Goal: Transaction & Acquisition: Book appointment/travel/reservation

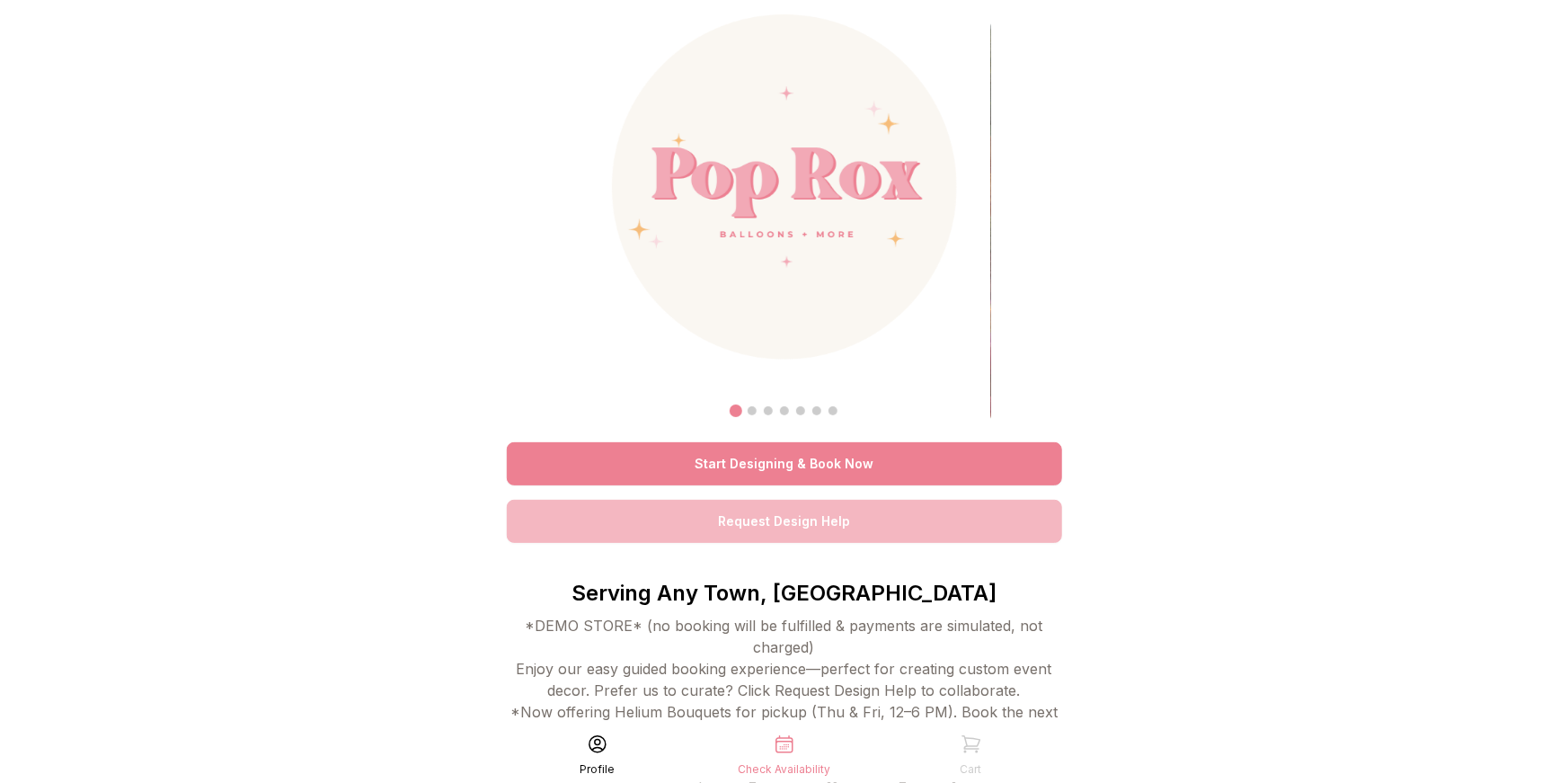
click at [792, 461] on link "Start Designing & Book Now" at bounding box center [784, 464] width 555 height 44
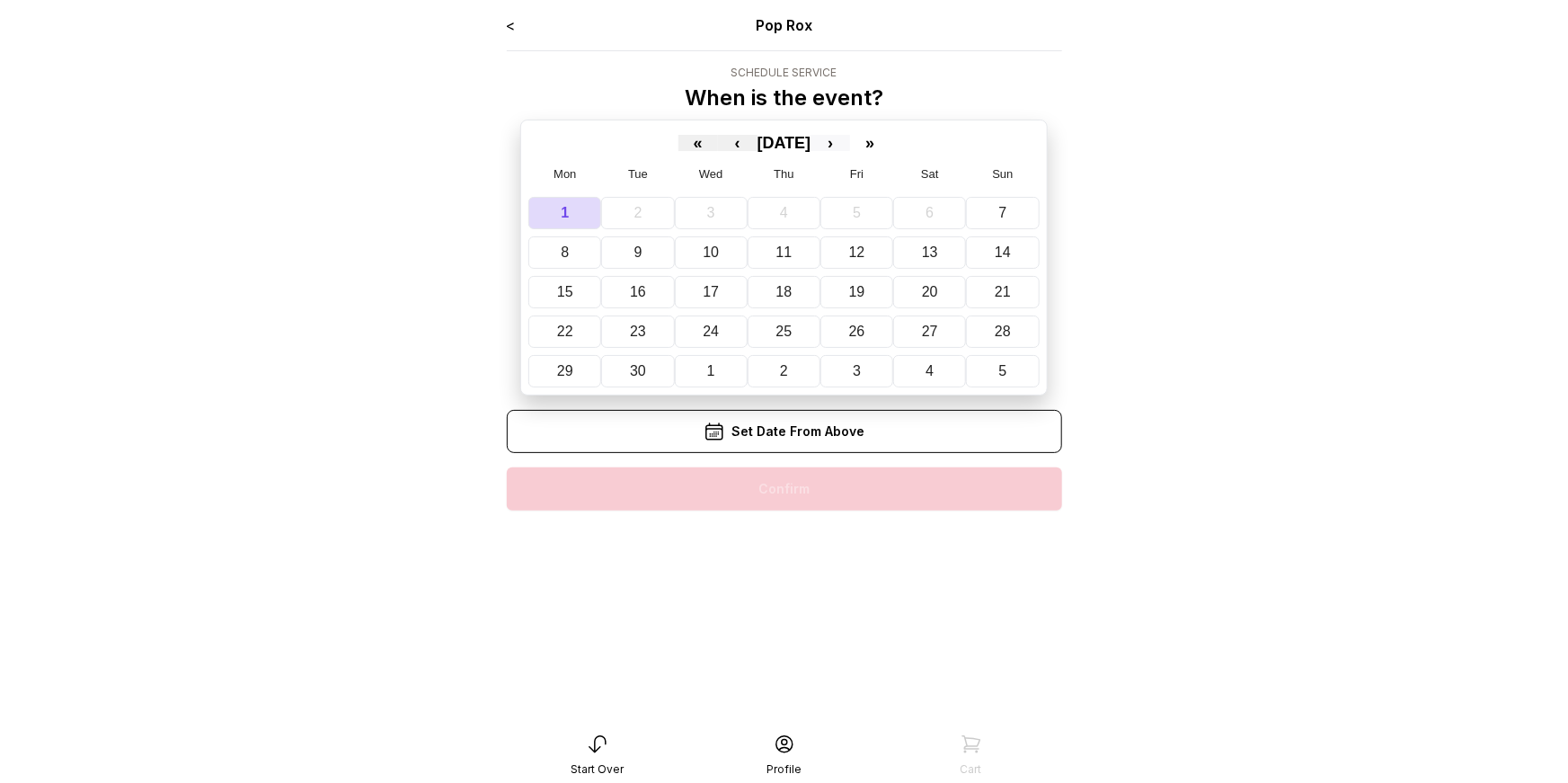
click at [850, 141] on button "›" at bounding box center [830, 142] width 40 height 16
click at [845, 293] on button "17" at bounding box center [860, 292] width 77 height 32
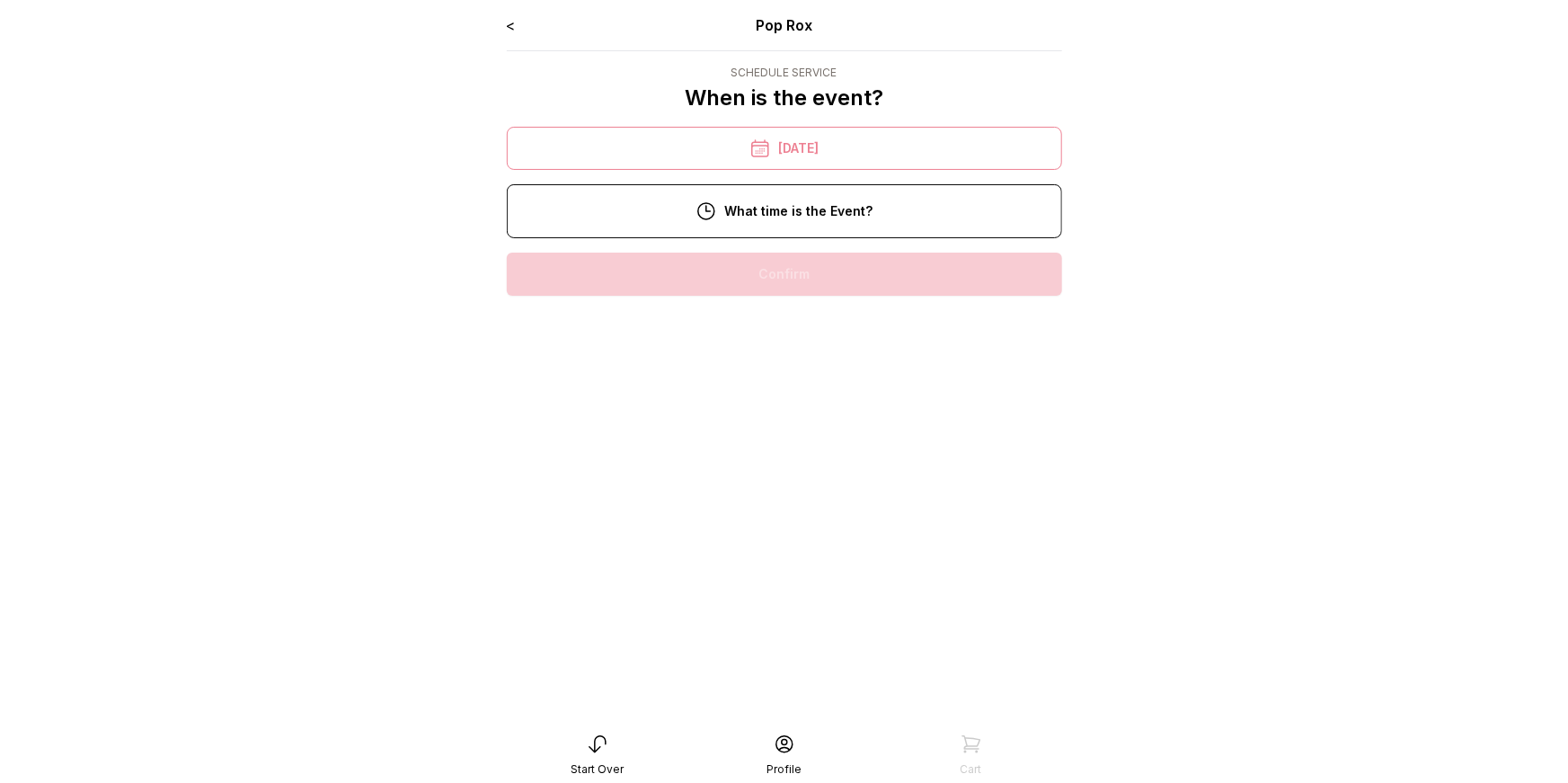
click at [800, 272] on div "10:00 am" at bounding box center [784, 275] width 527 height 44
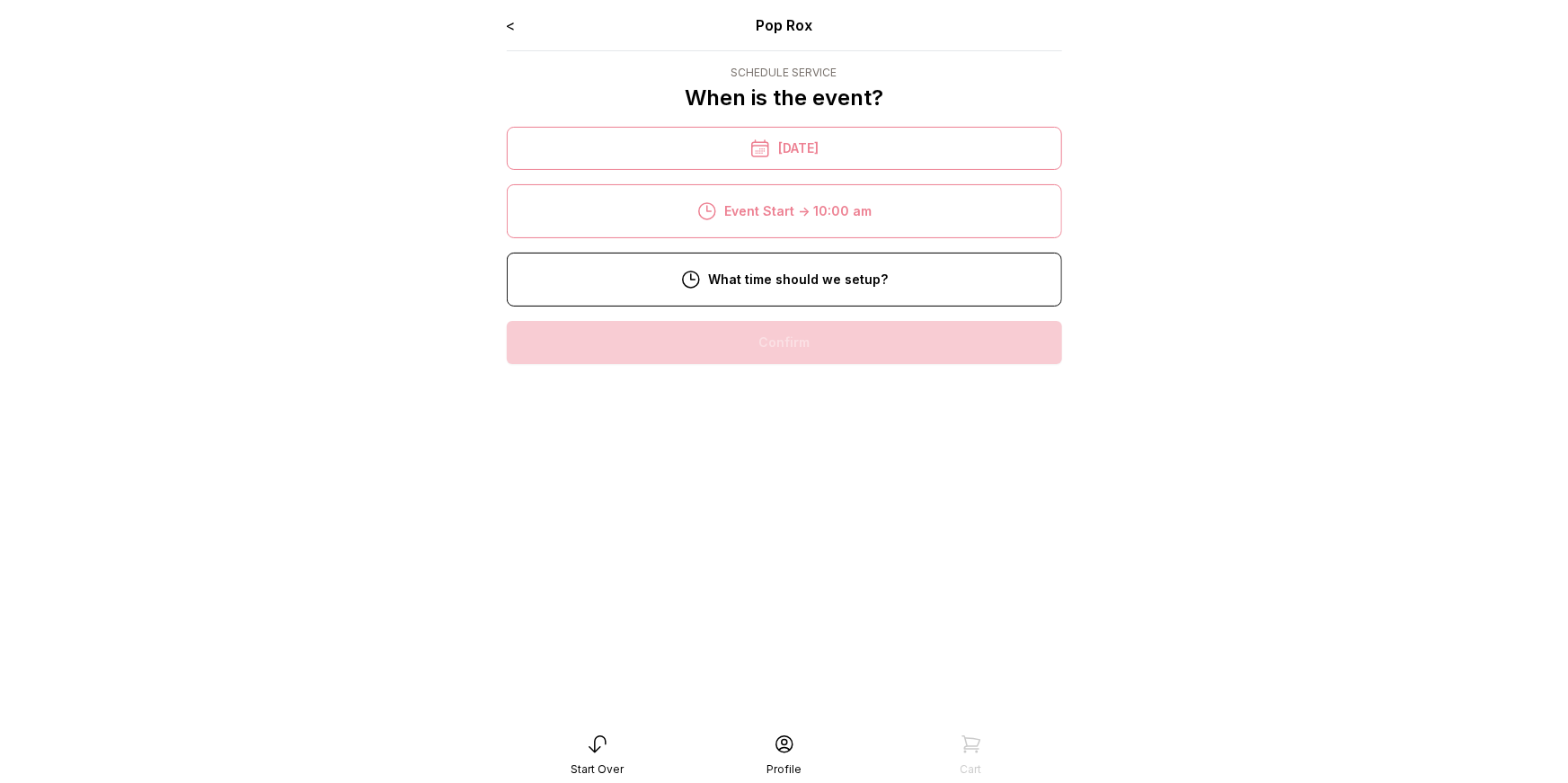
click at [808, 333] on div "8:00 am" at bounding box center [784, 343] width 527 height 44
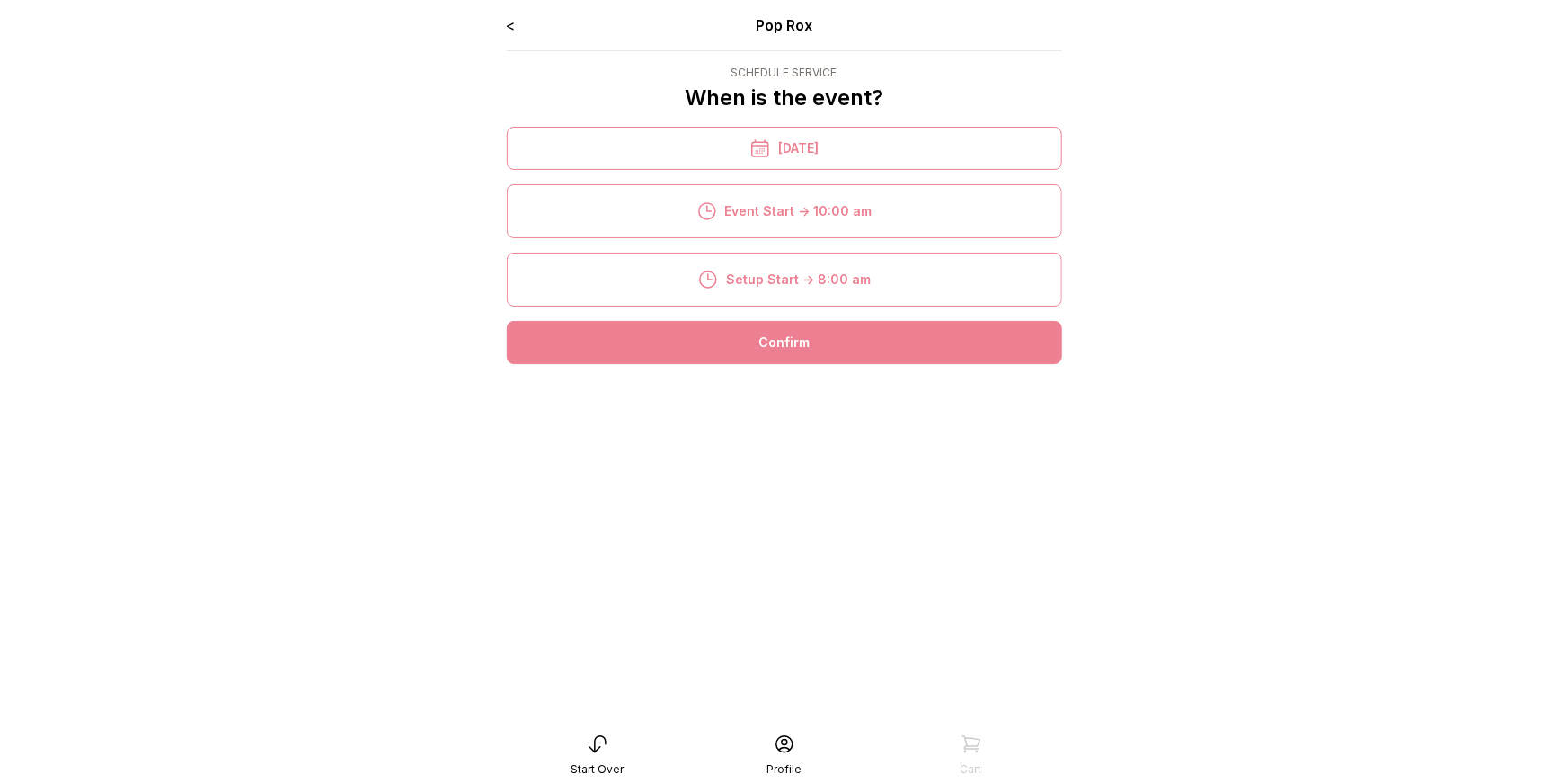
click at [807, 332] on div "Confirm" at bounding box center [784, 343] width 555 height 44
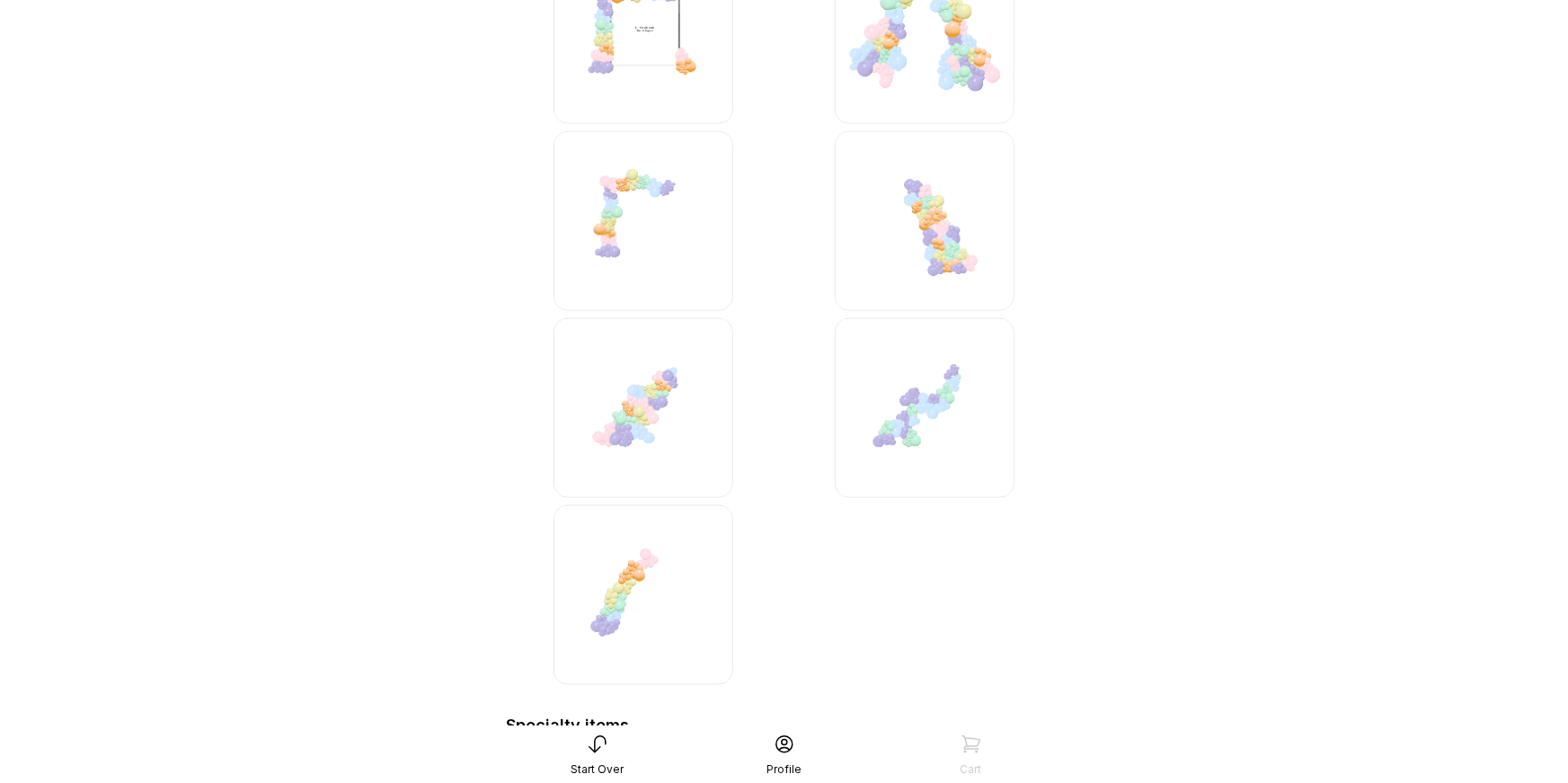
scroll to position [4484, 0]
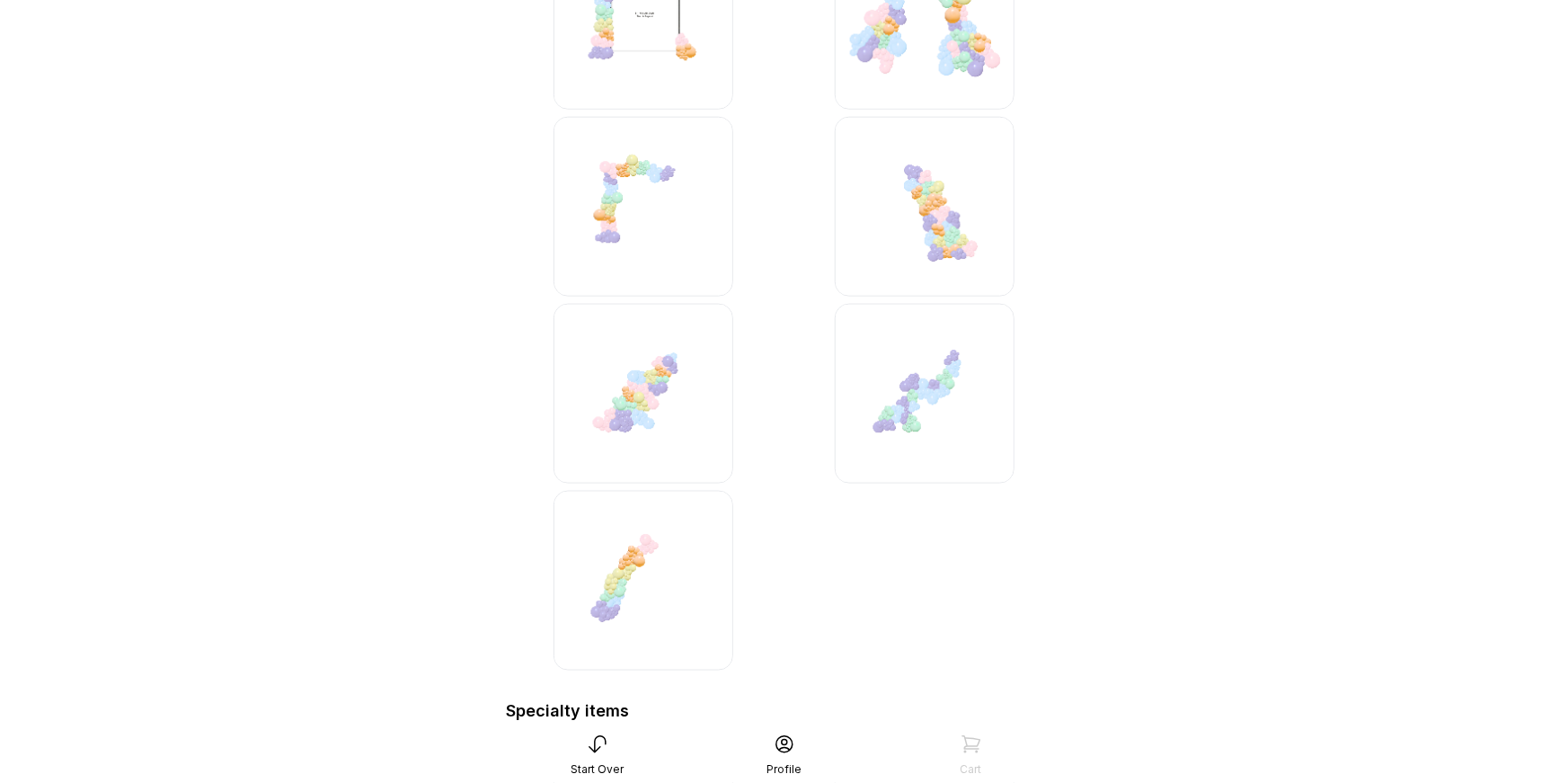
click at [931, 368] on img at bounding box center [925, 394] width 180 height 180
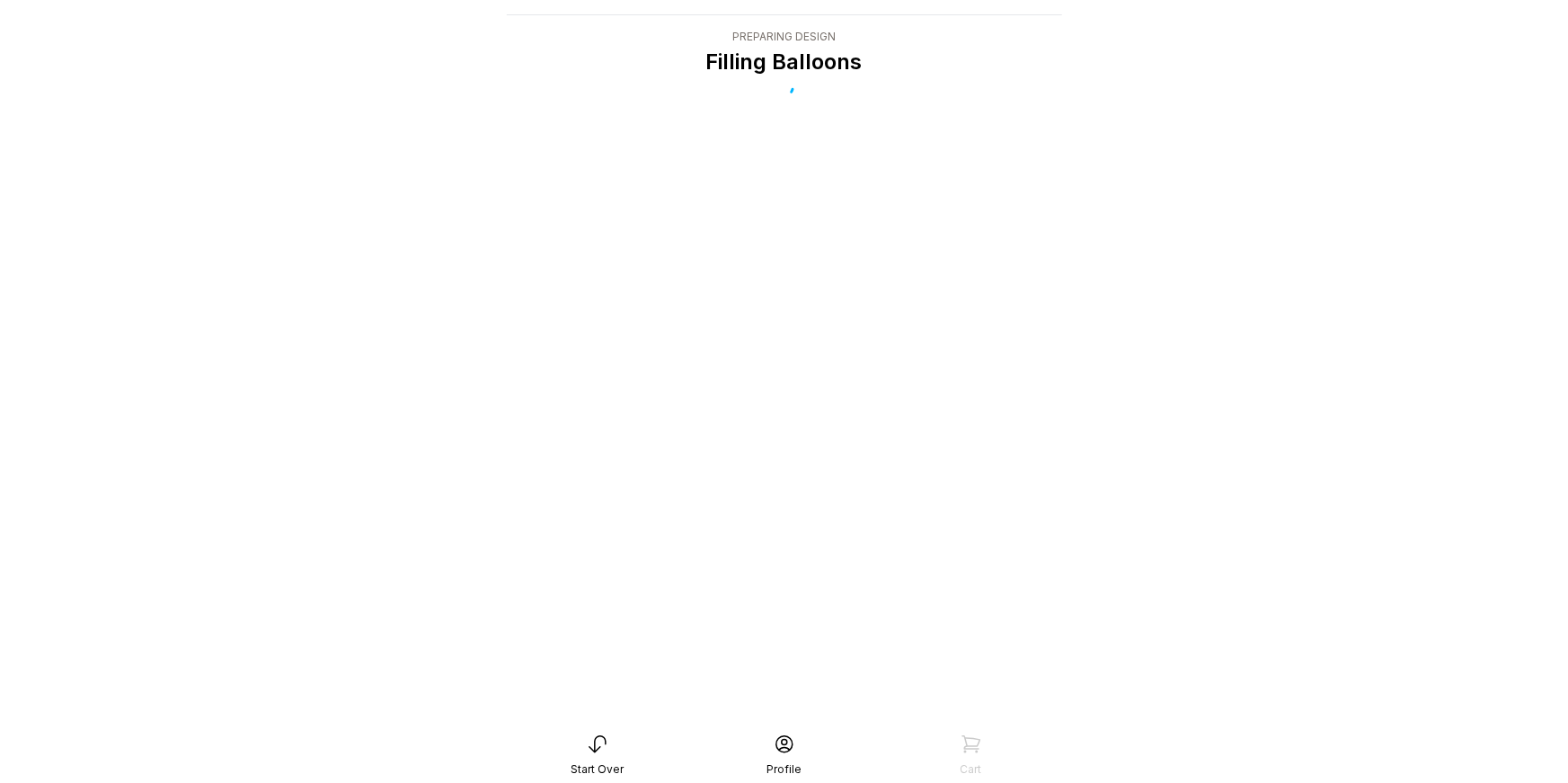
scroll to position [36, 0]
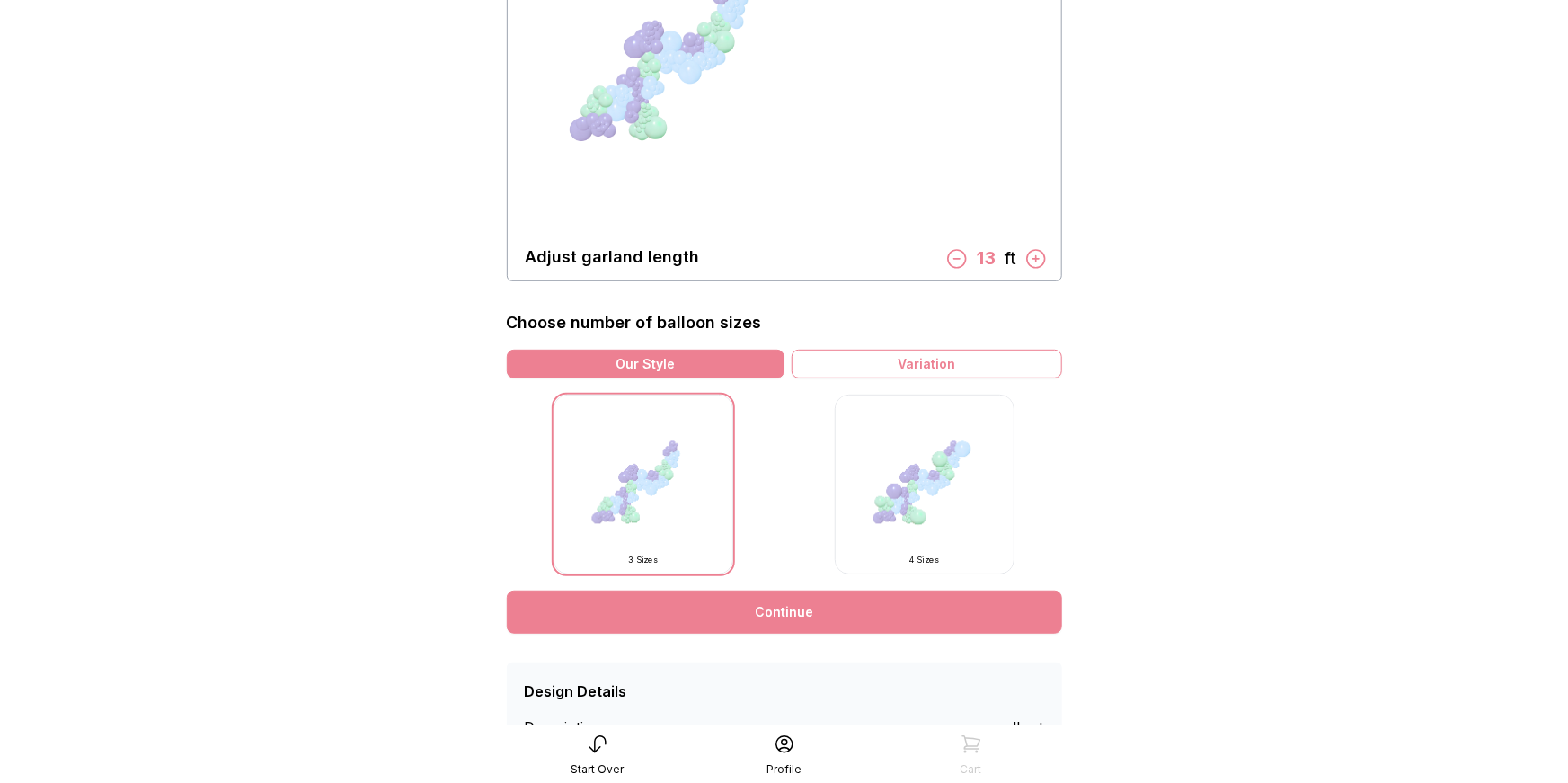
scroll to position [253, 0]
click at [879, 622] on link "Continue" at bounding box center [784, 610] width 555 height 44
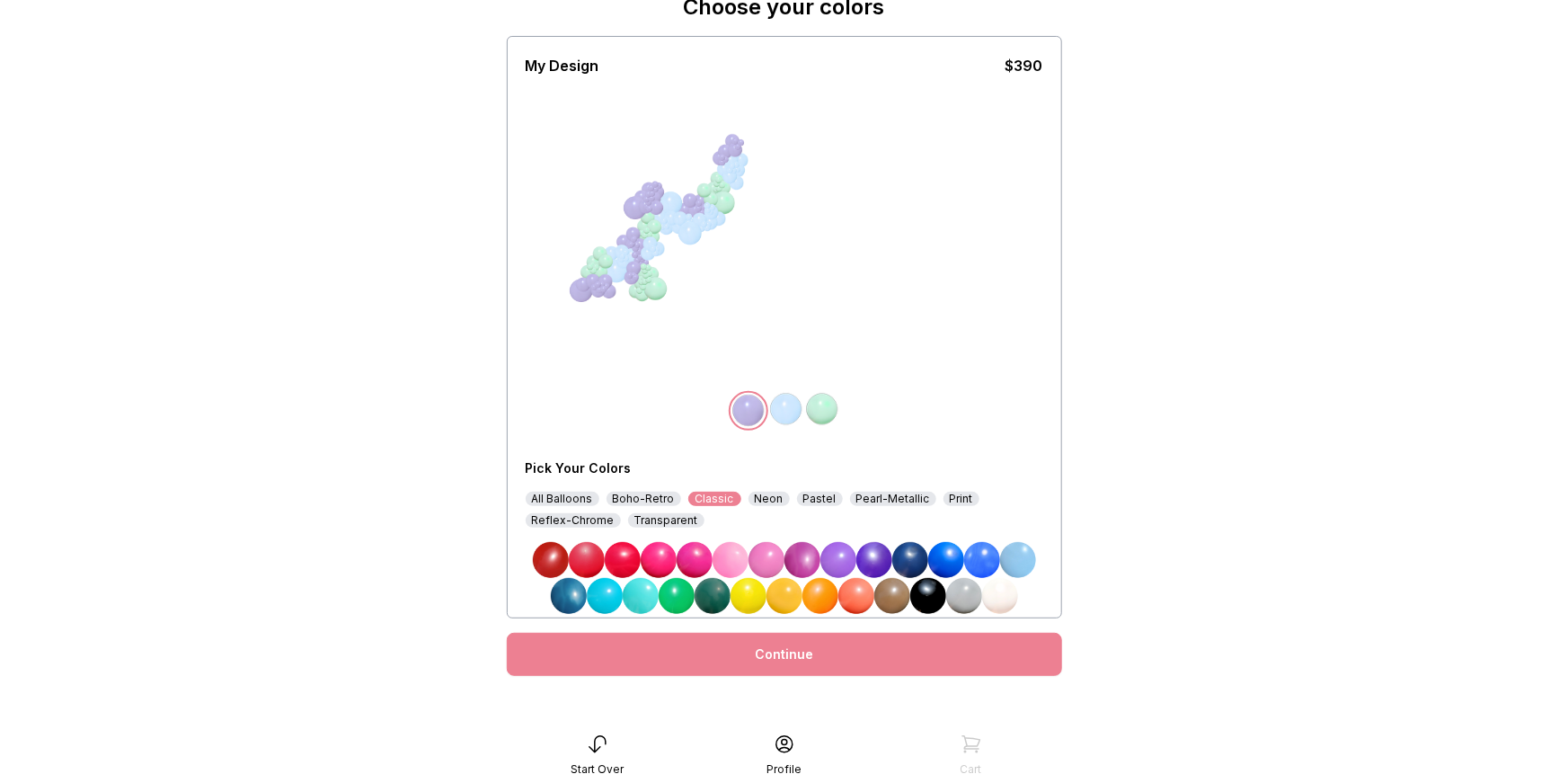
scroll to position [101, 0]
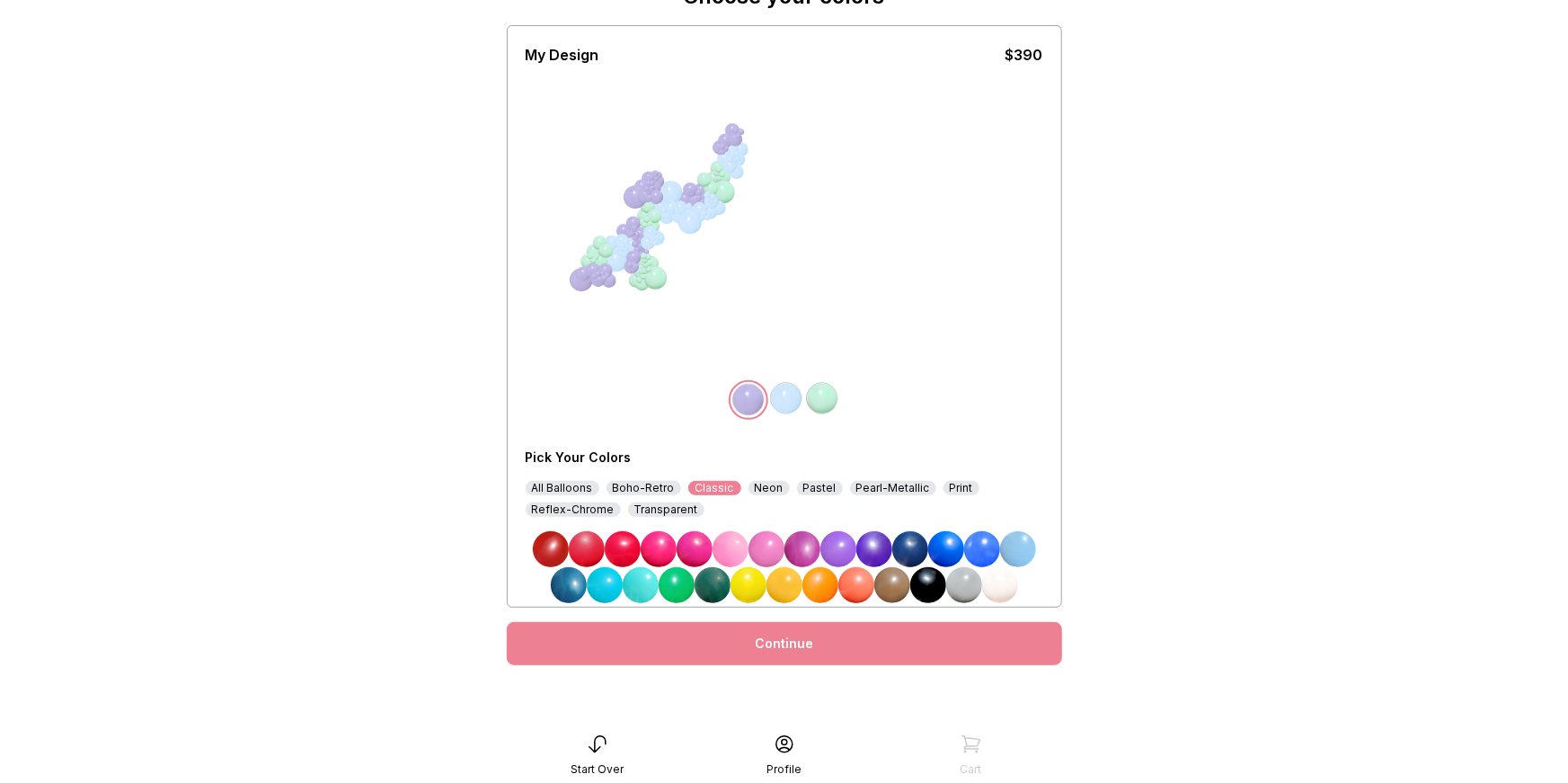
click at [848, 647] on link "Continue" at bounding box center [784, 644] width 555 height 44
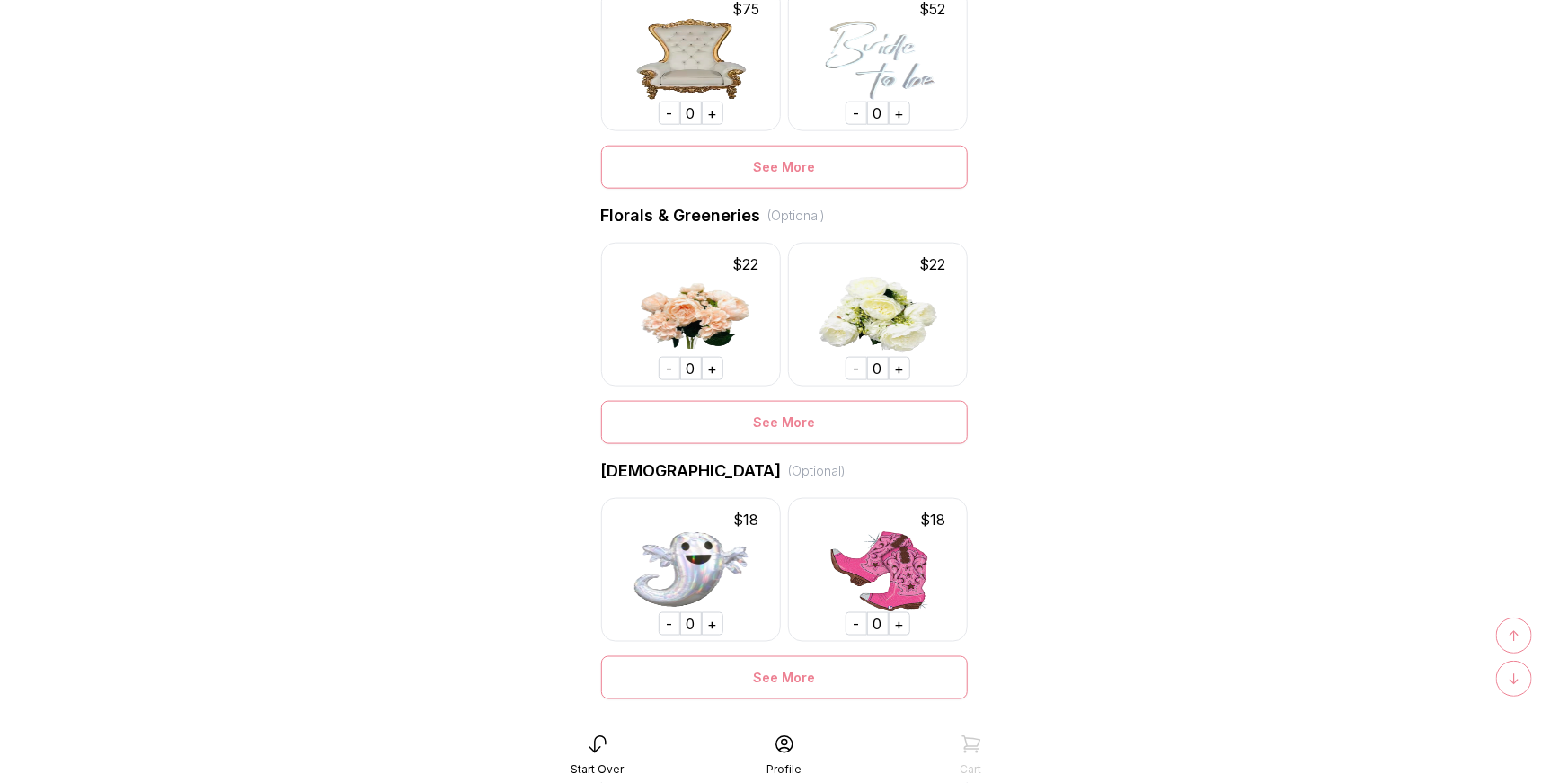
scroll to position [985, 0]
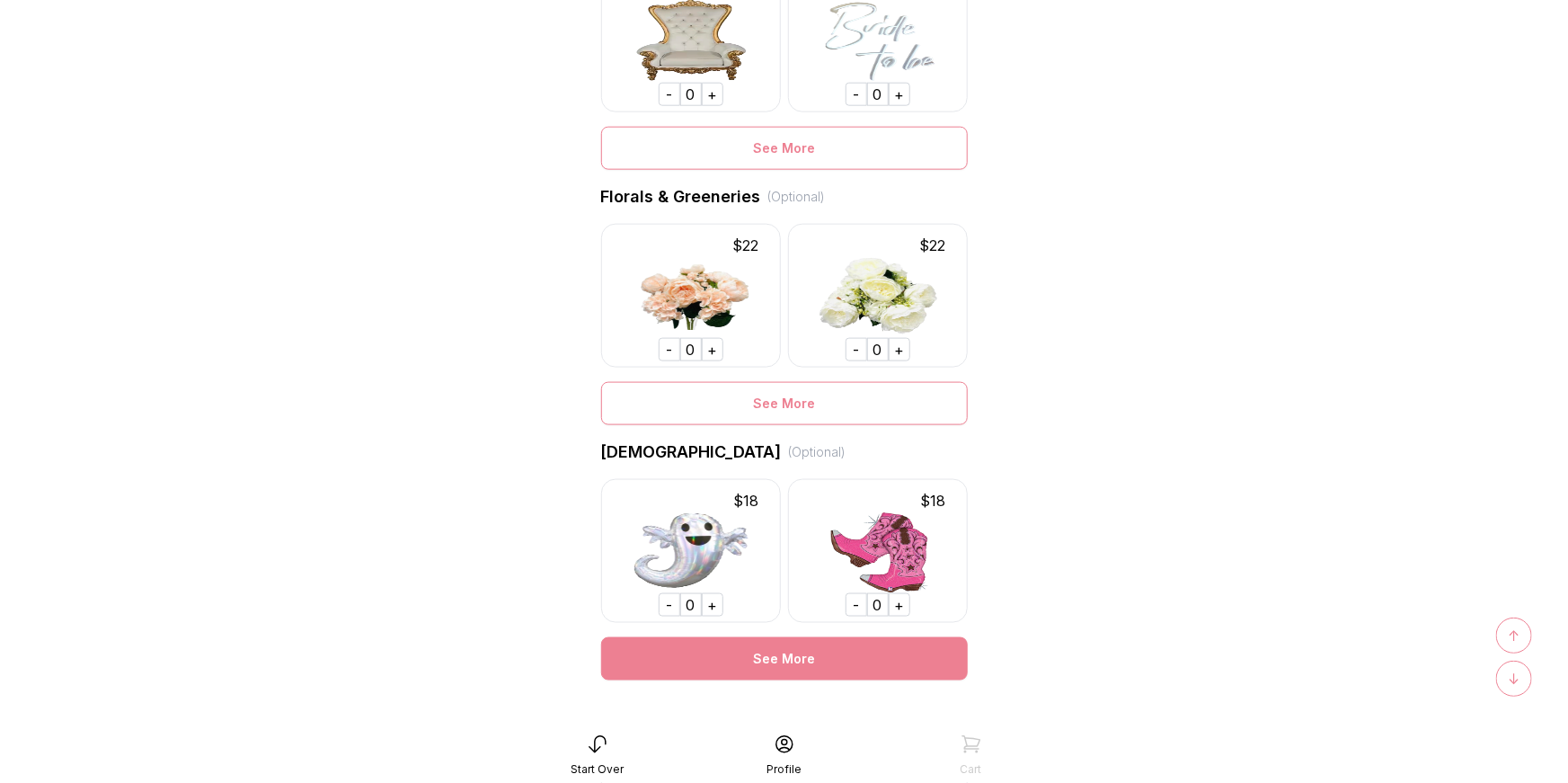
click at [835, 658] on div "See More" at bounding box center [784, 659] width 367 height 44
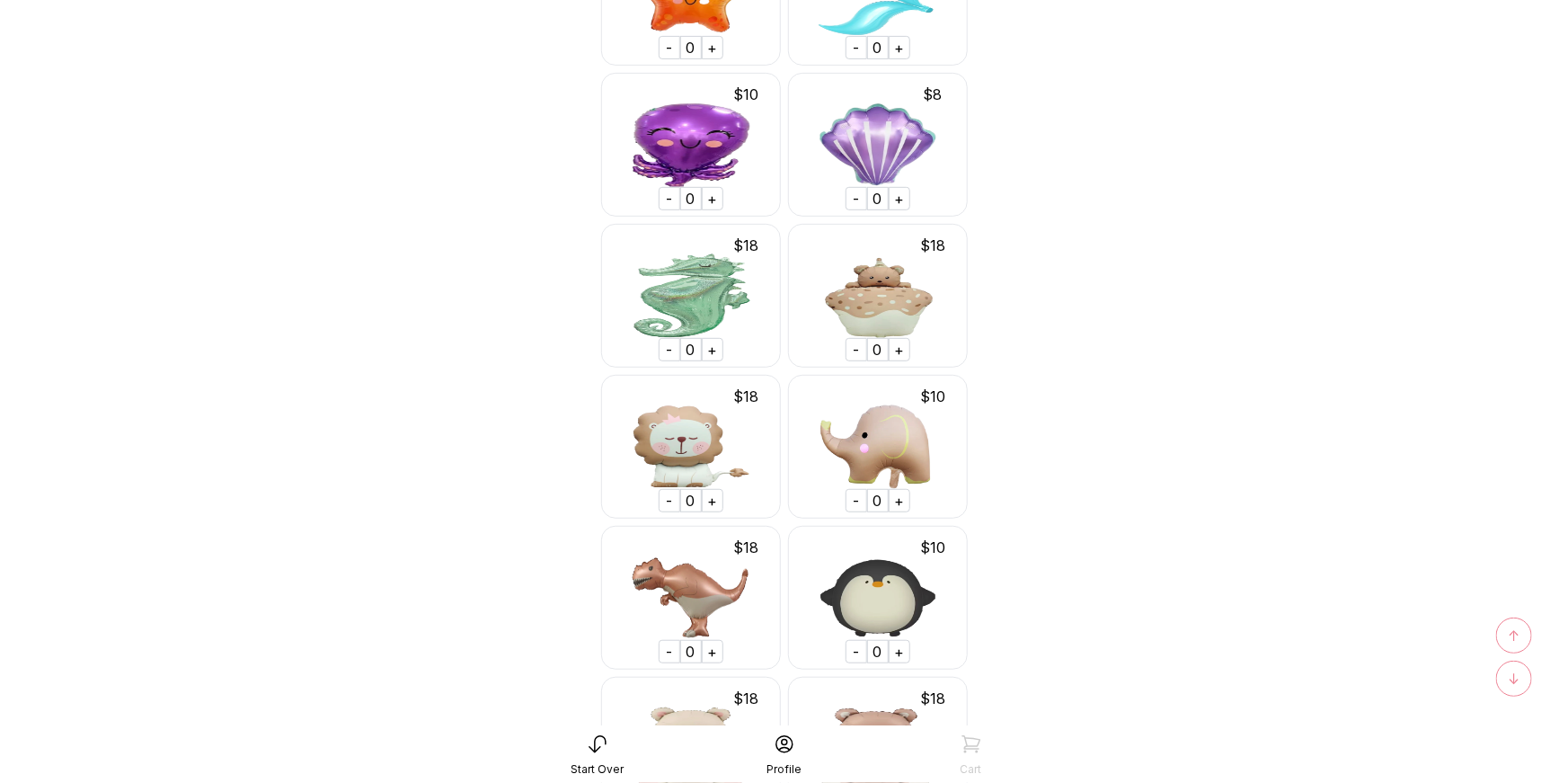
scroll to position [3809, 0]
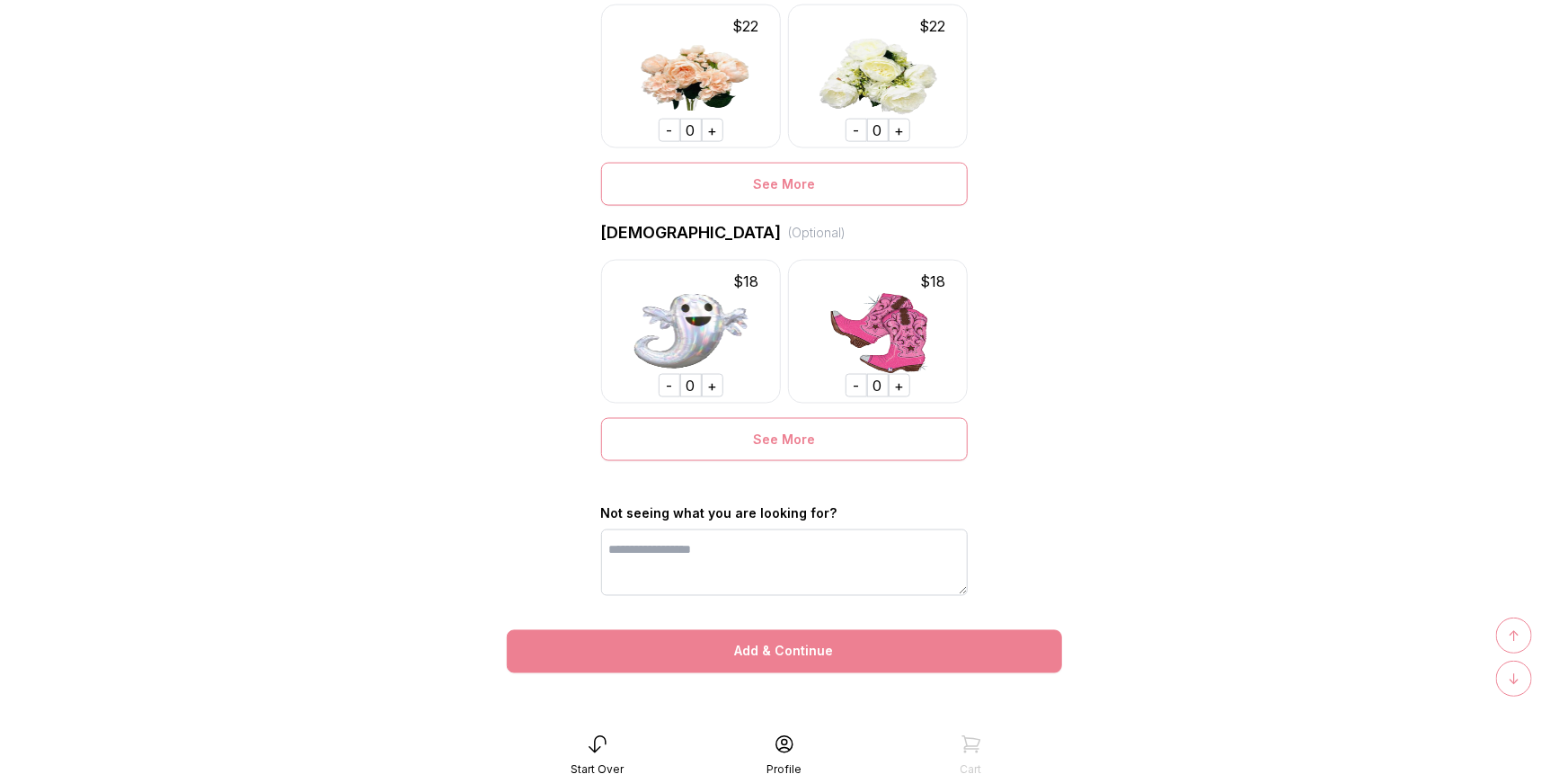
scroll to position [1212, 0]
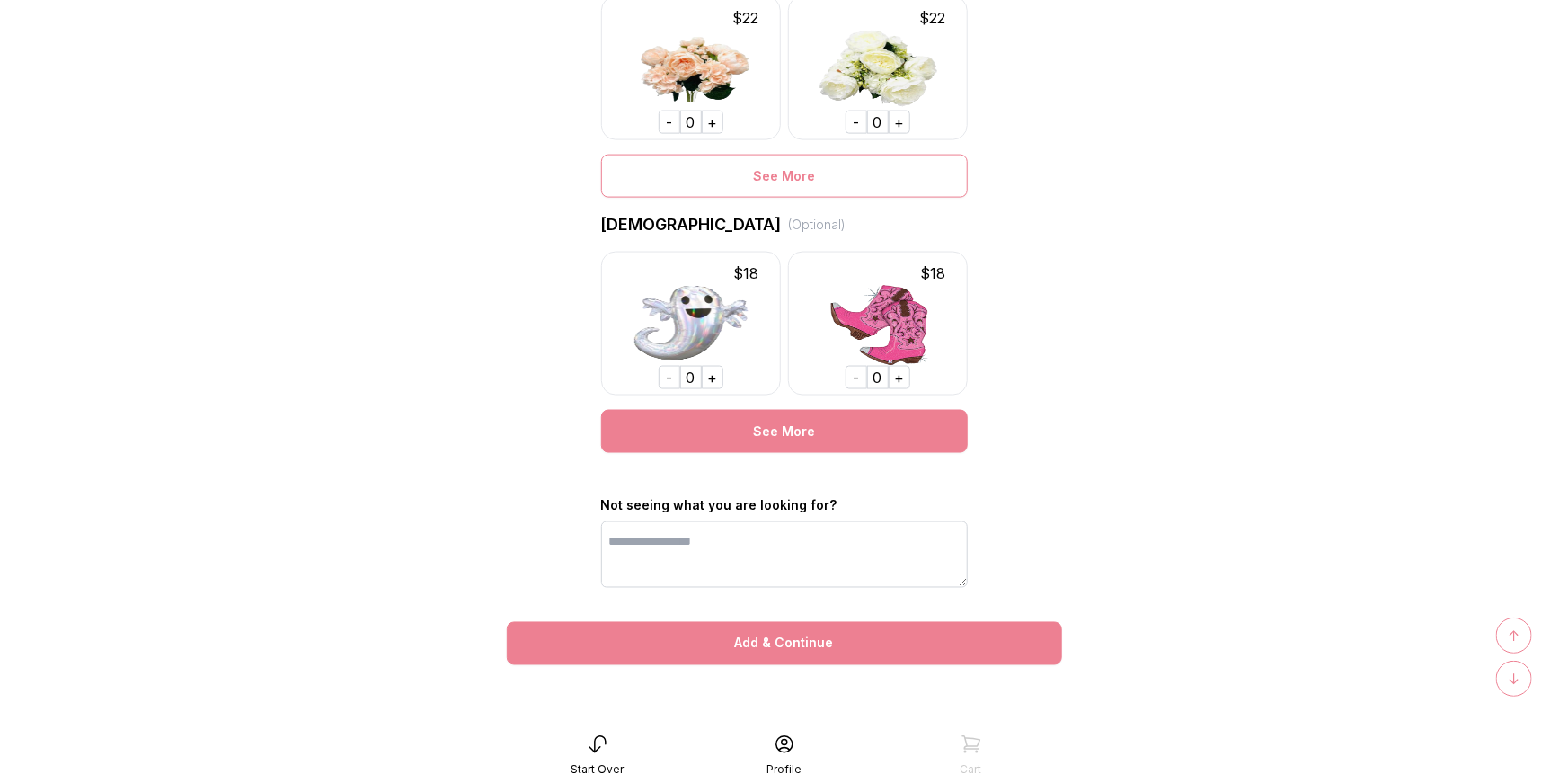
click at [775, 434] on div "See More" at bounding box center [784, 431] width 367 height 44
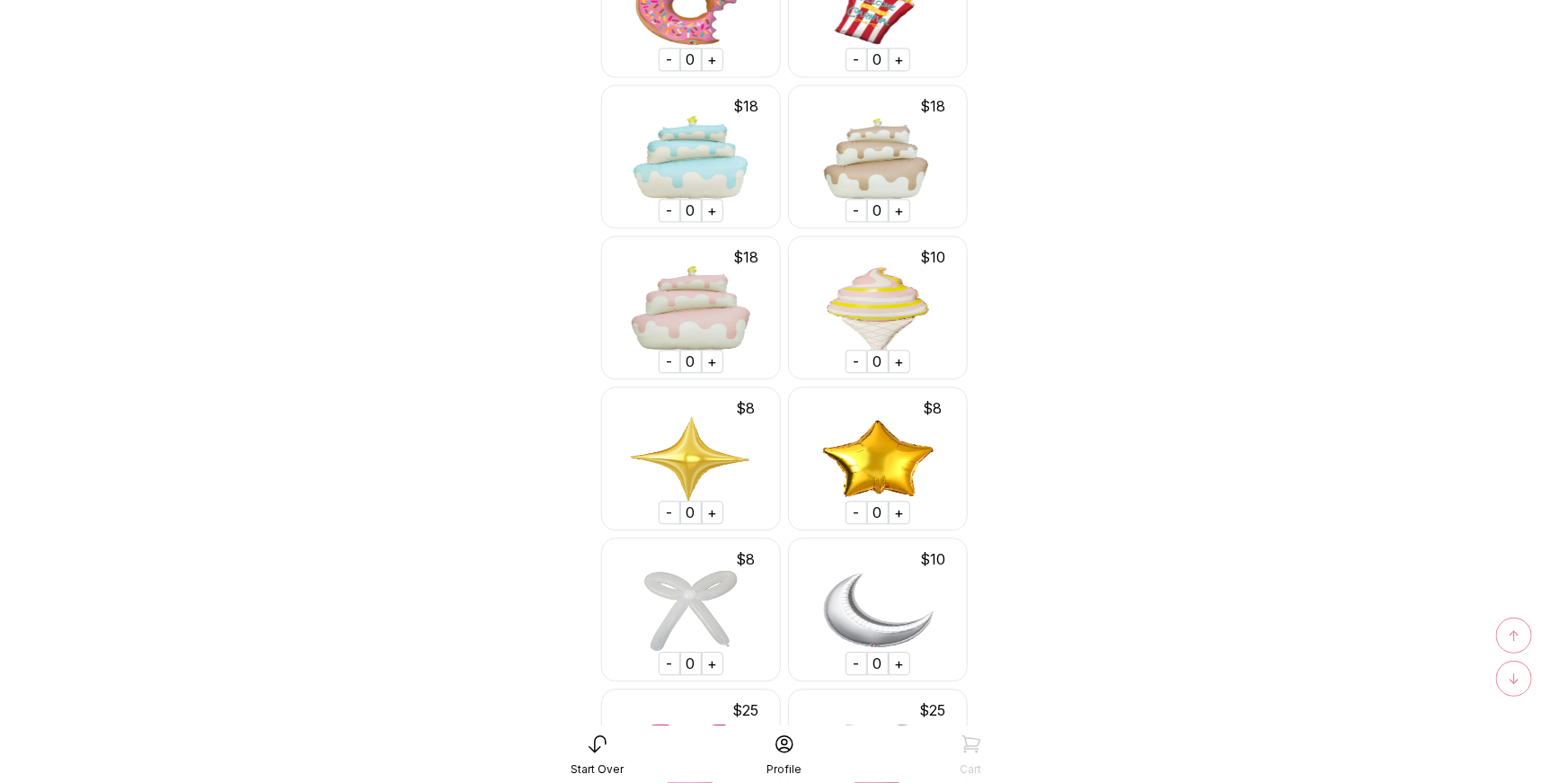
scroll to position [5481, 0]
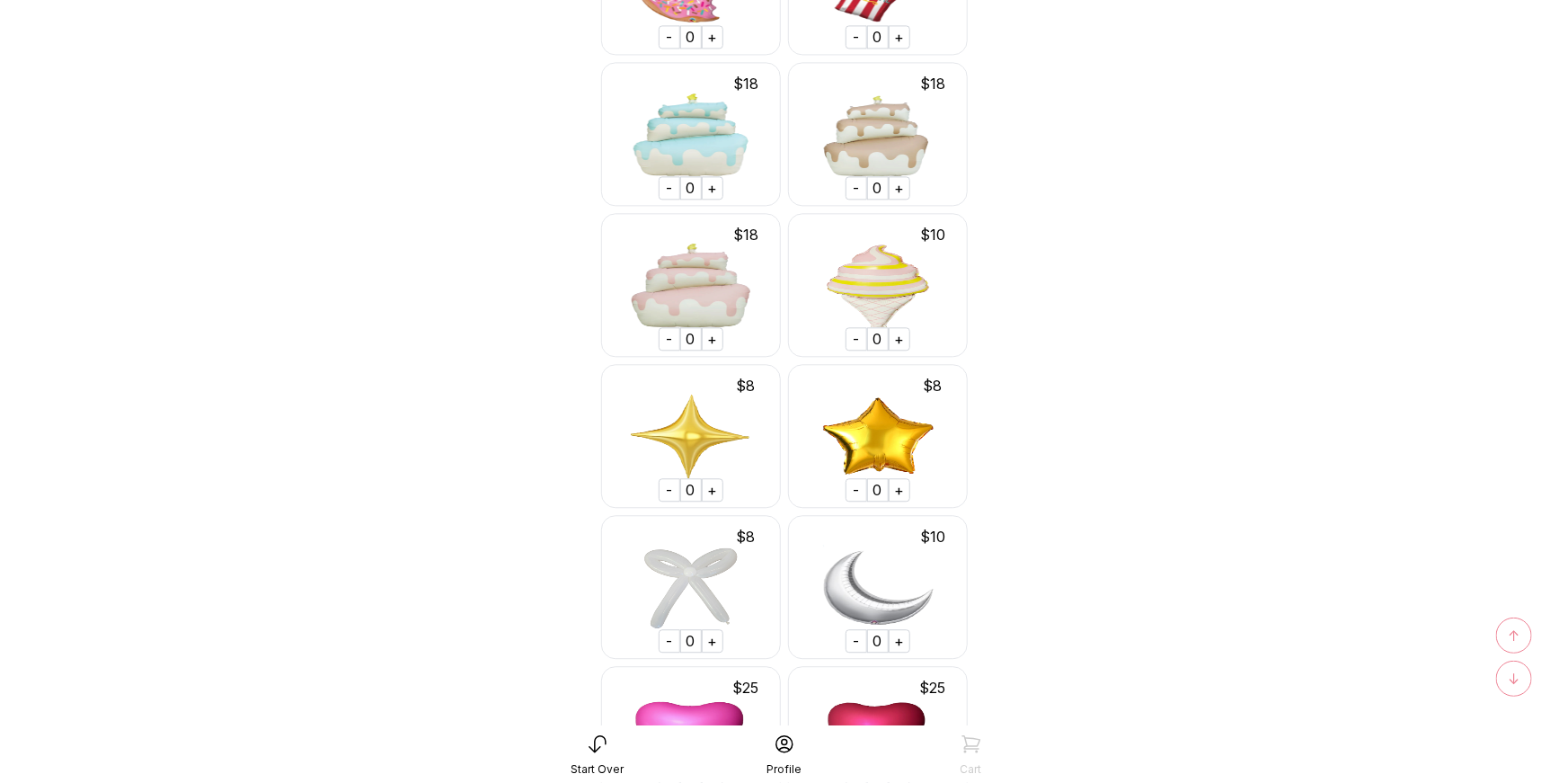
click at [712, 491] on div "+" at bounding box center [712, 490] width 22 height 24
click at [903, 486] on div "+" at bounding box center [899, 490] width 22 height 24
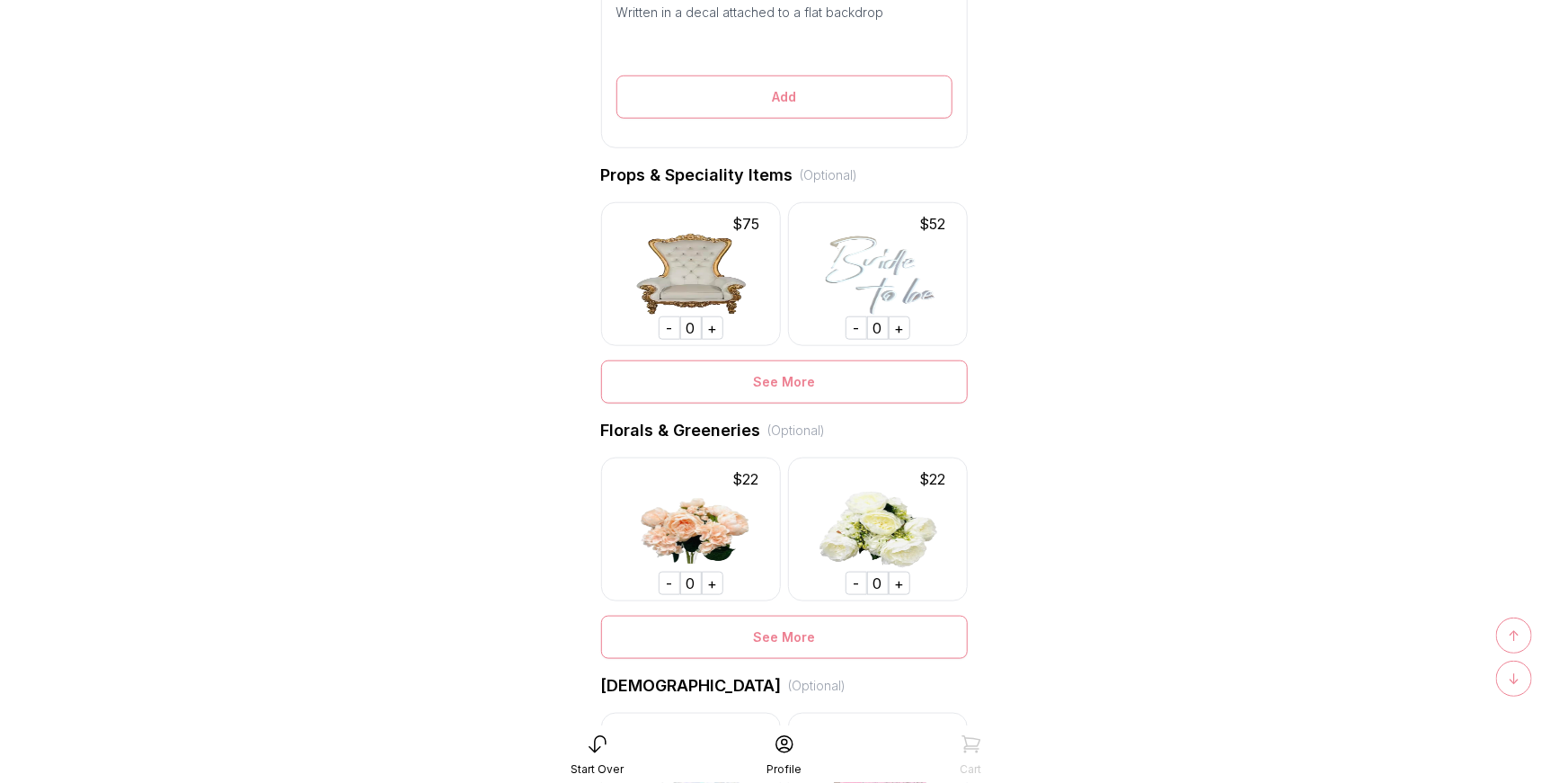
scroll to position [0, 0]
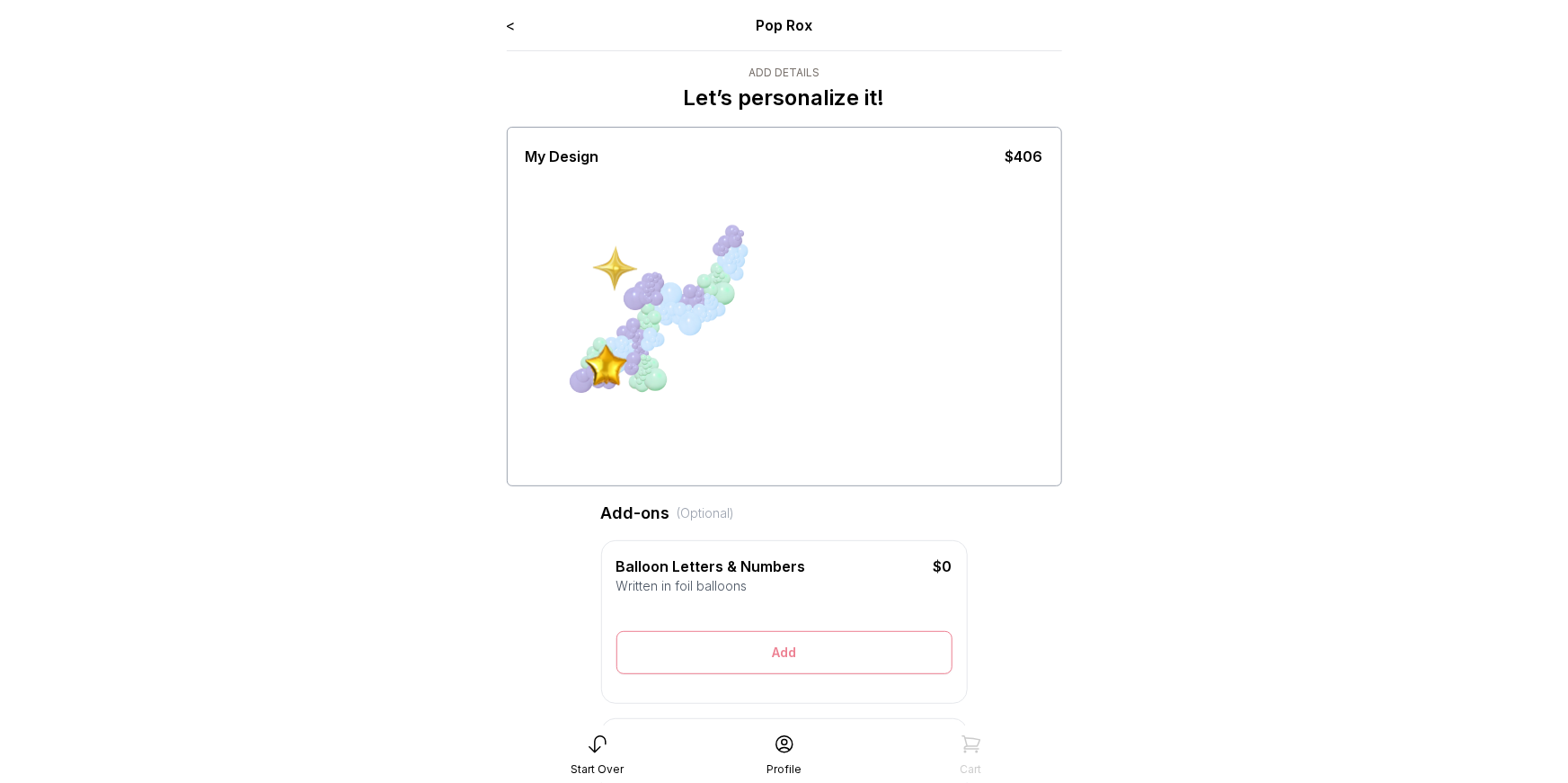
drag, startPoint x: 613, startPoint y: 262, endPoint x: 595, endPoint y: 474, distance: 212.8
drag, startPoint x: 619, startPoint y: 260, endPoint x: 782, endPoint y: 322, distance: 174.4
click at [782, 322] on div at bounding box center [784, 324] width 517 height 315
click at [771, 364] on div at bounding box center [784, 324] width 517 height 315
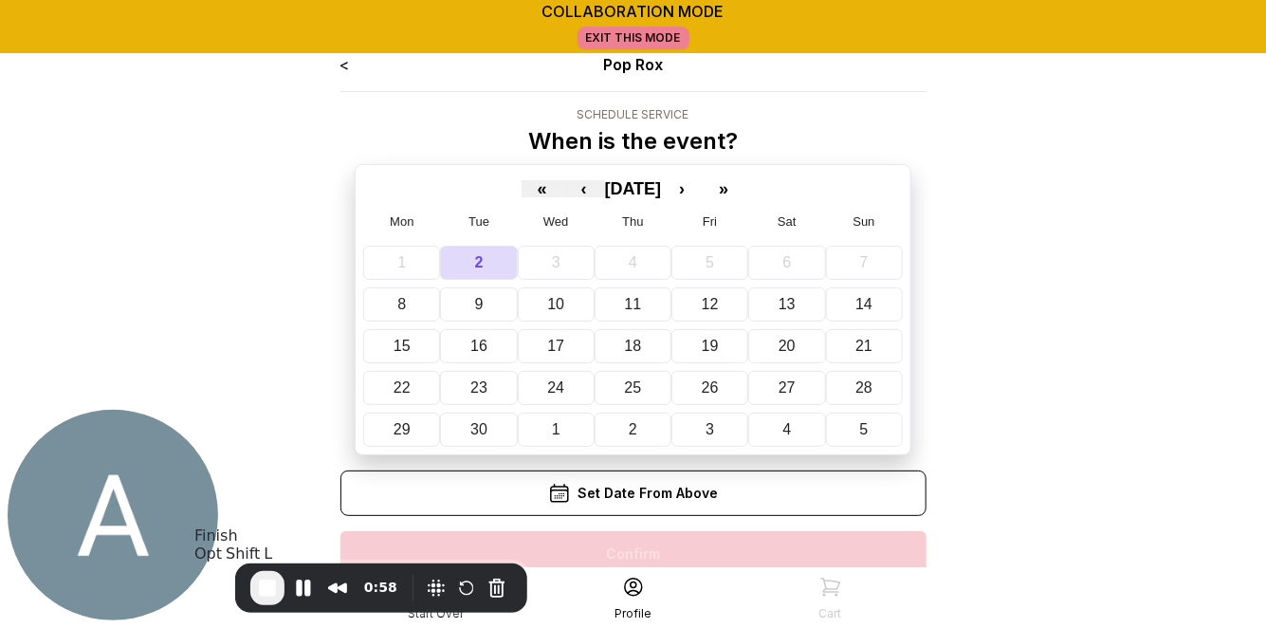
click at [267, 587] on span "End Recording" at bounding box center [267, 588] width 23 height 23
